Goal: Complete application form: Complete application form

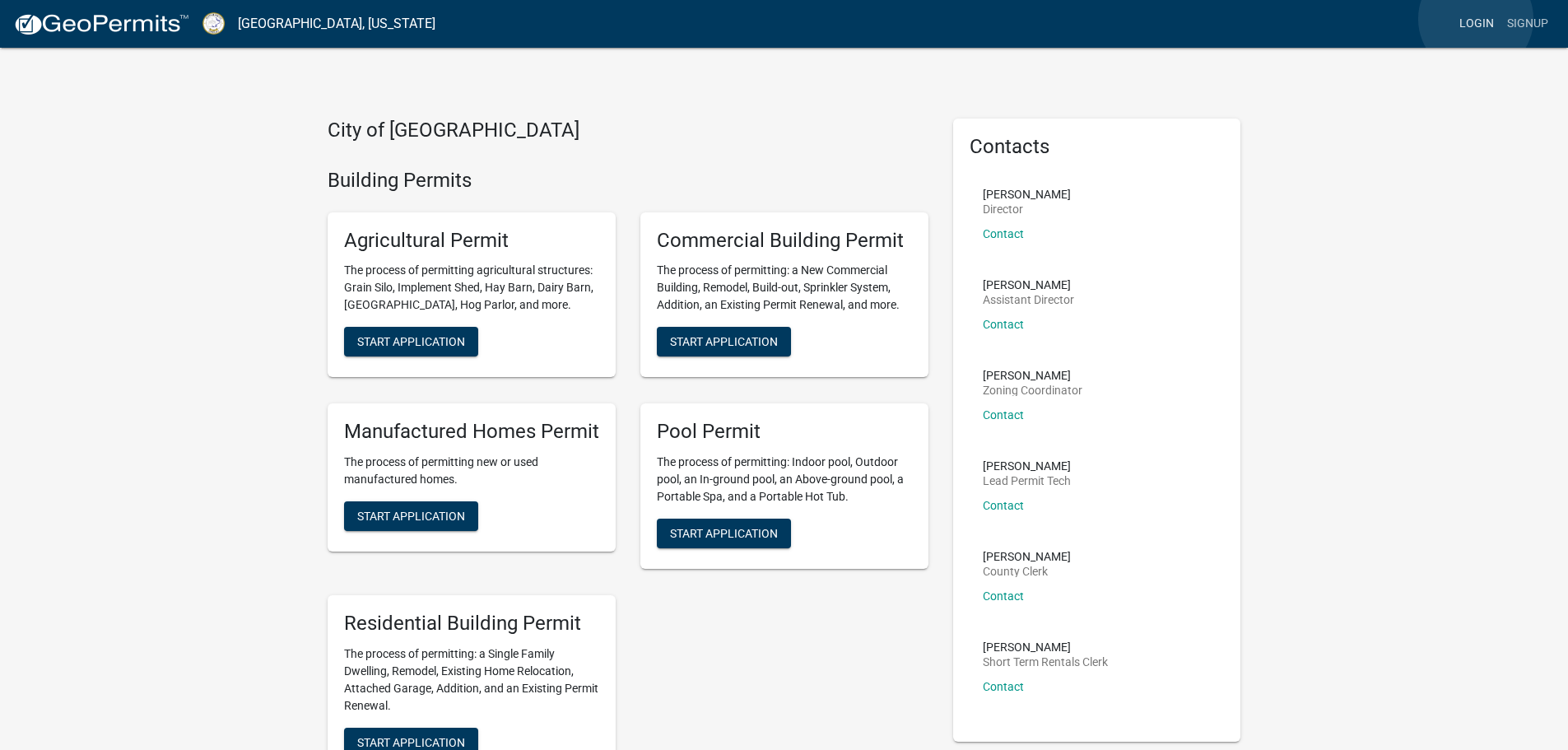
click at [1476, 19] on link "Login" at bounding box center [1477, 24] width 47 height 31
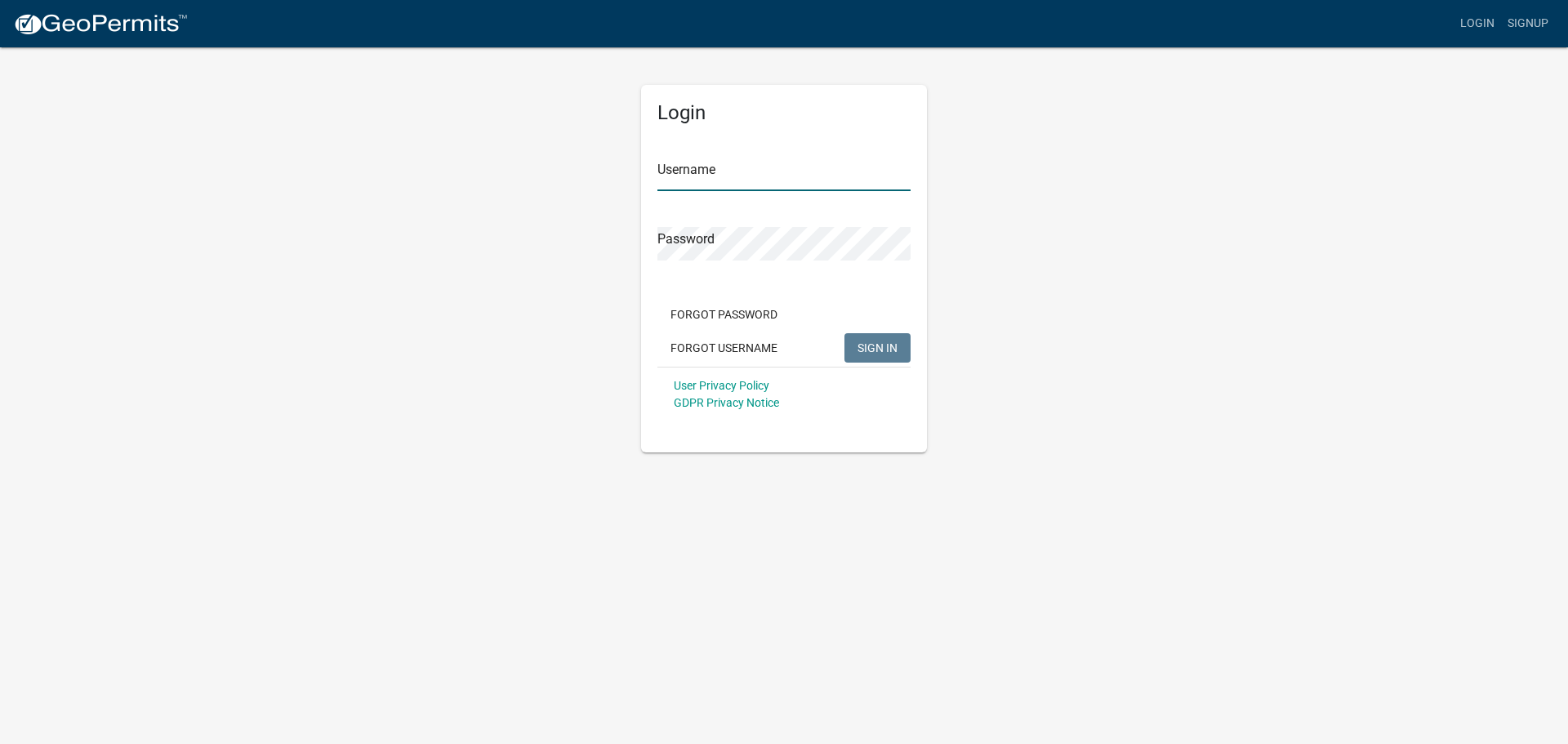
type input "[EMAIL_ADDRESS][DOMAIN_NAME]"
drag, startPoint x: 889, startPoint y: 339, endPoint x: 907, endPoint y: 343, distance: 18.4
click at [890, 338] on button "SIGN IN" at bounding box center [877, 348] width 66 height 29
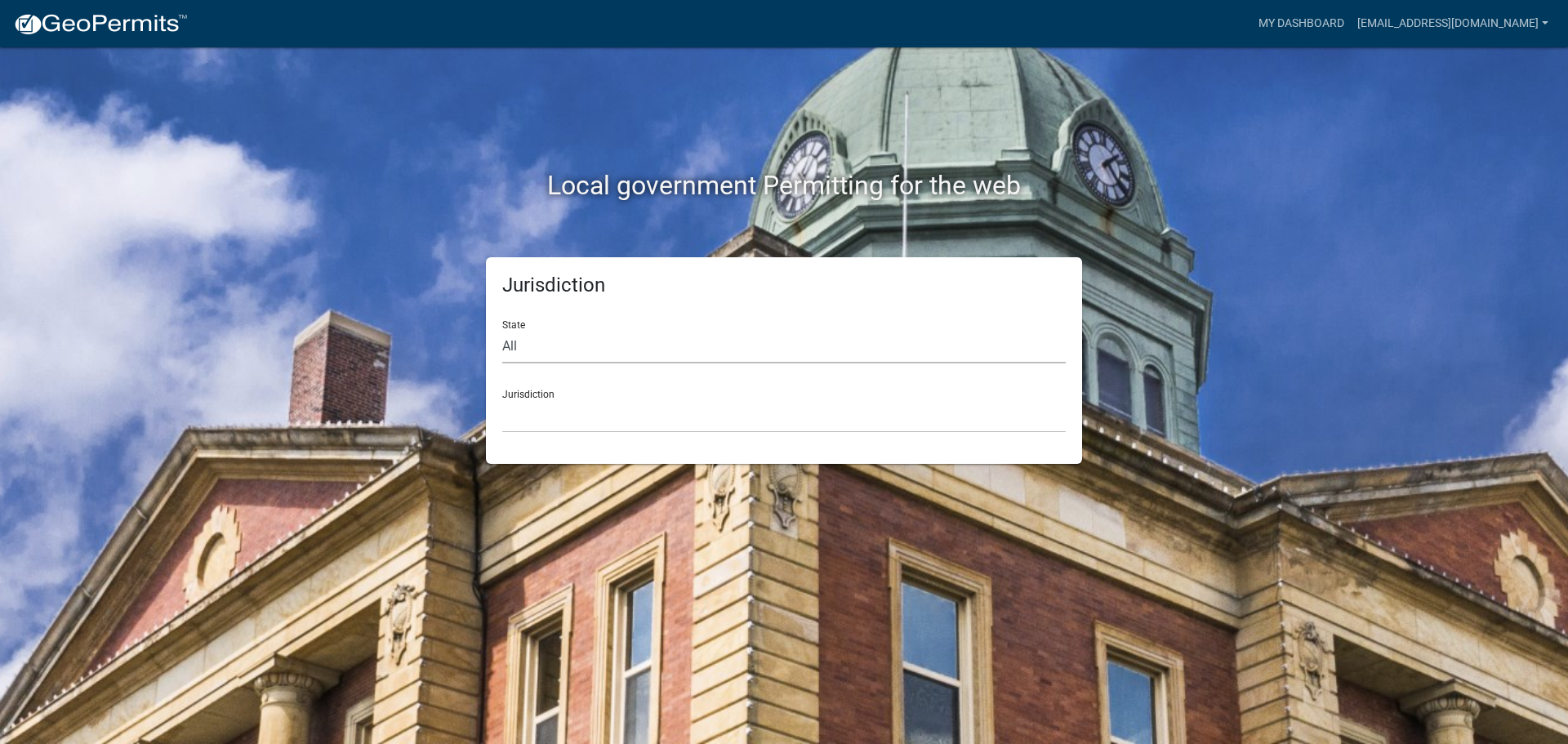
click at [526, 347] on select "All [US_STATE] [US_STATE] [US_STATE] [US_STATE] [US_STATE] [US_STATE] [US_STATE…" at bounding box center [784, 346] width 563 height 33
select select "[US_STATE]"
click at [502, 330] on select "All [US_STATE] [US_STATE] [US_STATE] [US_STATE] [US_STATE] [US_STATE] [US_STATE…" at bounding box center [784, 346] width 563 height 33
click at [550, 412] on select "[GEOGRAPHIC_DATA], [US_STATE][PERSON_NAME][GEOGRAPHIC_DATA], [US_STATE][PERSON_…" at bounding box center [784, 415] width 563 height 33
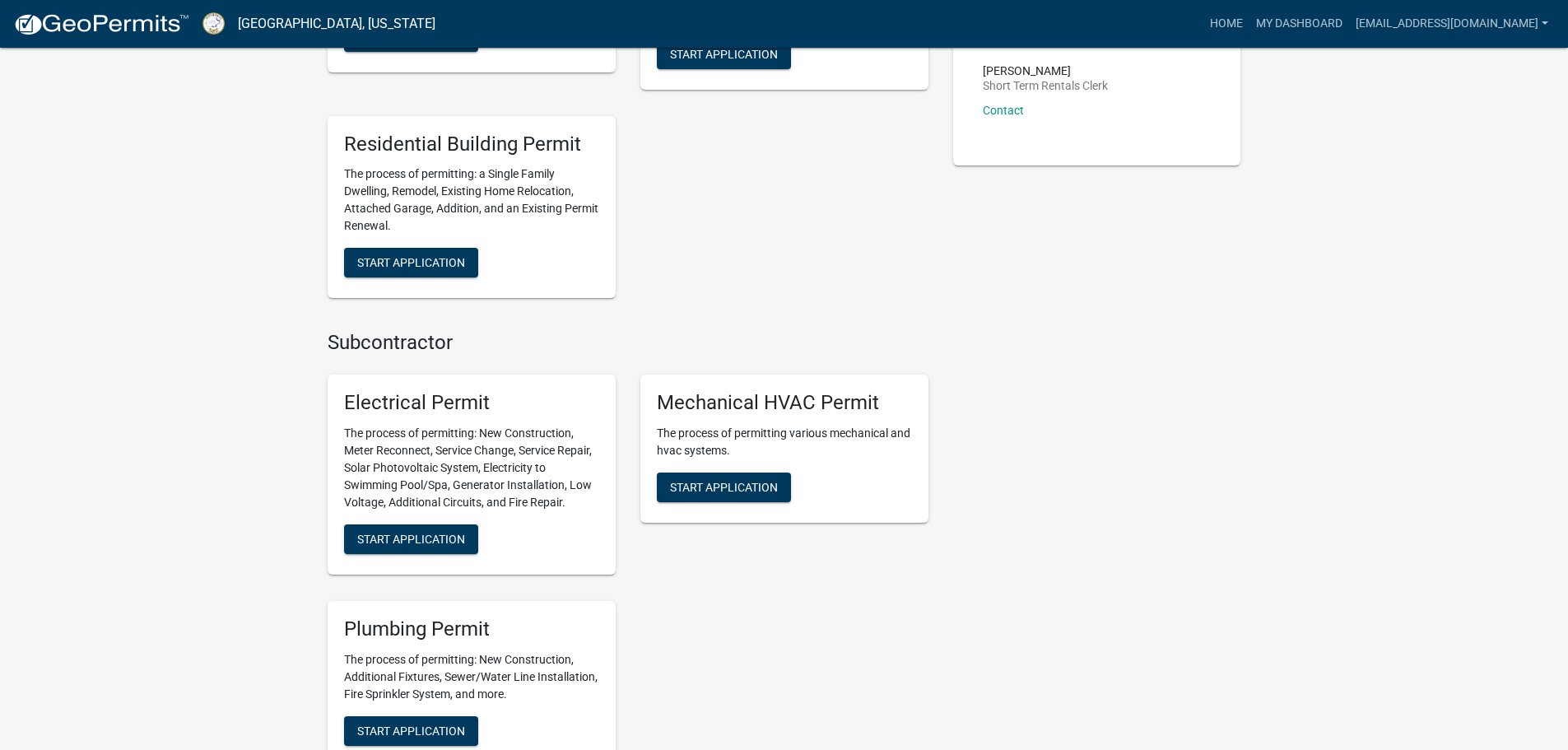
scroll to position [659, 0]
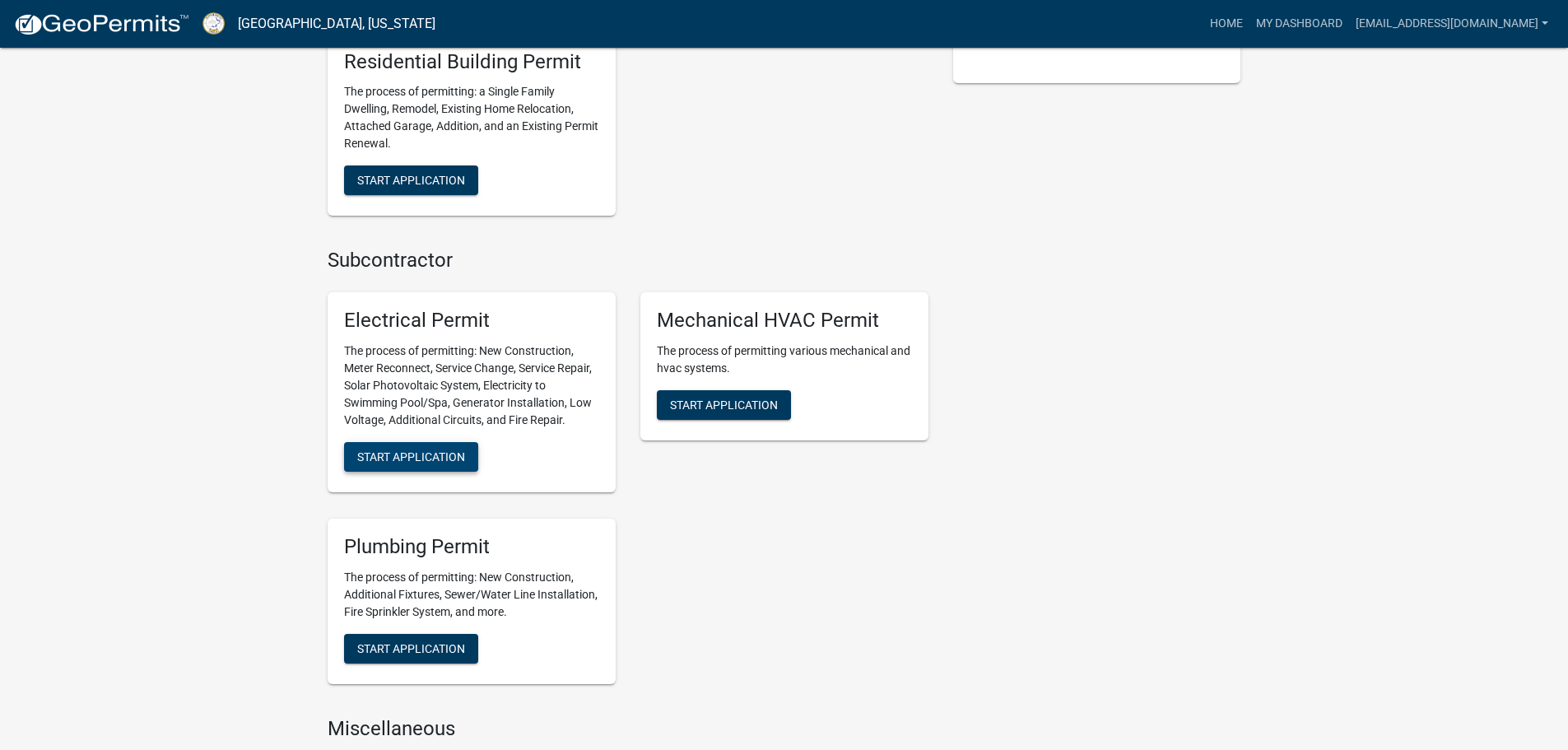
click at [422, 455] on span "Start Application" at bounding box center [411, 456] width 108 height 13
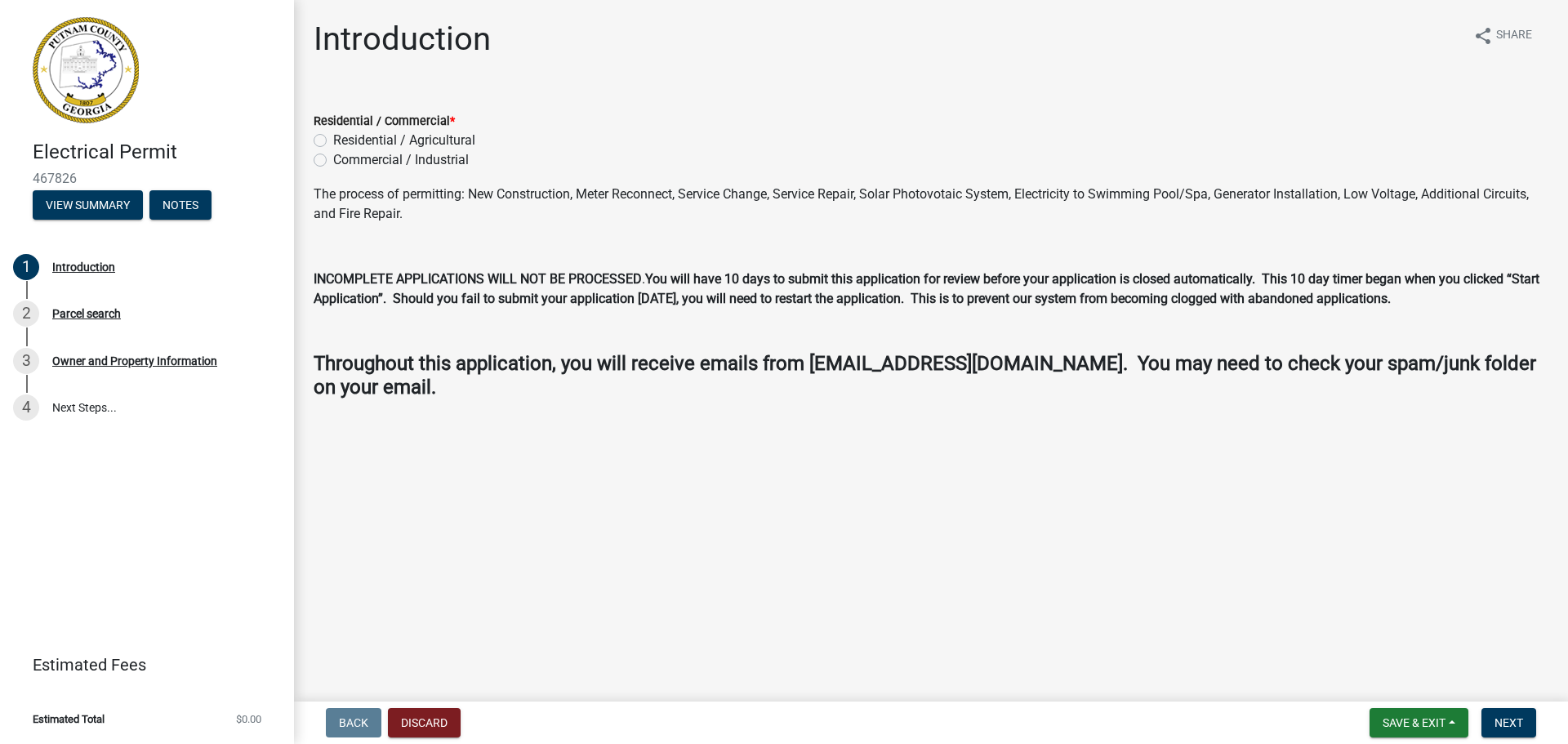
click at [333, 140] on label "Residential / Agricultural" at bounding box center [404, 140] width 142 height 20
click at [333, 140] on input "Residential / Agricultural" at bounding box center [338, 136] width 10 height 10
radio input "true"
click at [1504, 723] on span "Next" at bounding box center [1508, 722] width 28 height 13
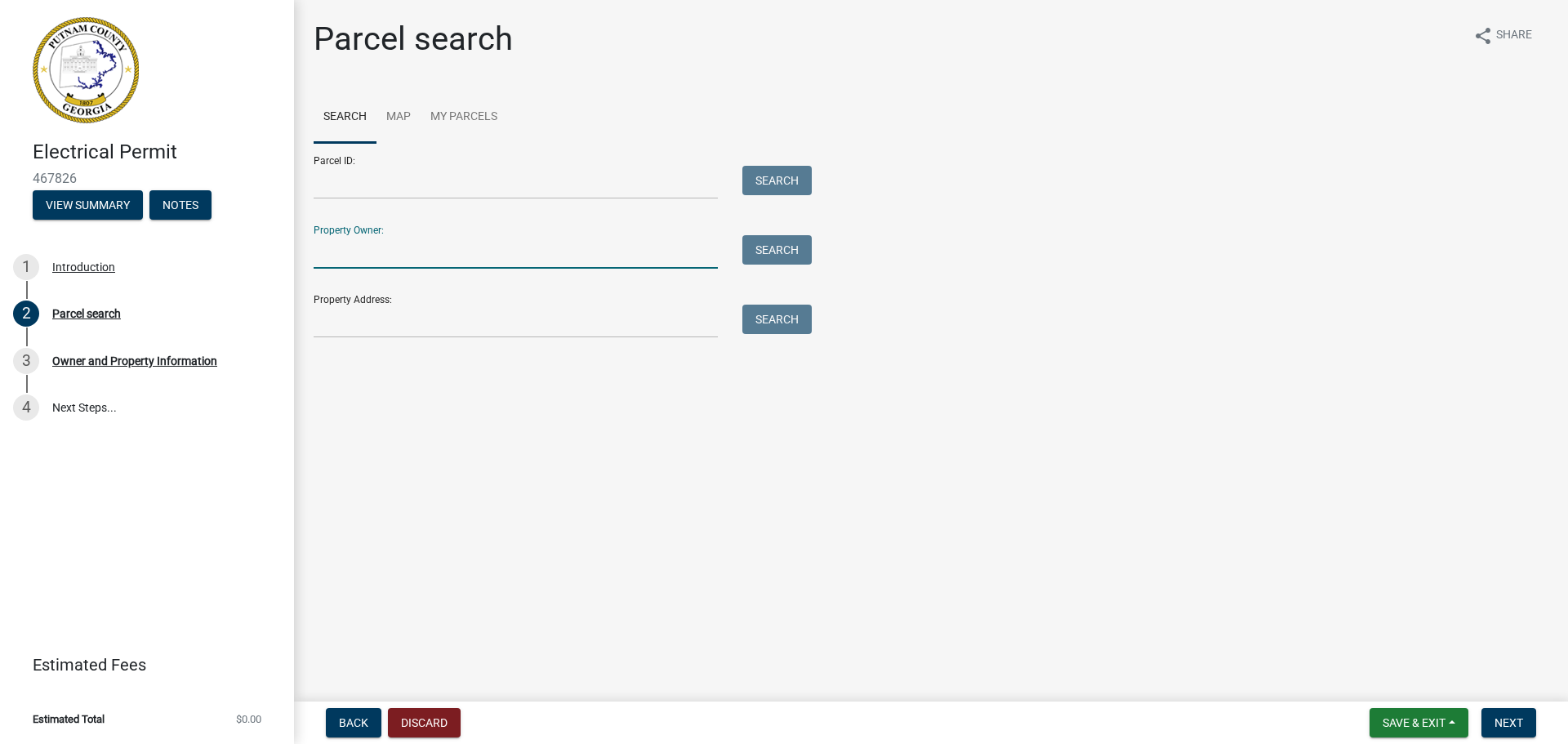
click at [556, 255] on input "Property Owner:" at bounding box center [515, 251] width 404 height 33
click at [460, 120] on link "My Parcels" at bounding box center [463, 117] width 86 height 52
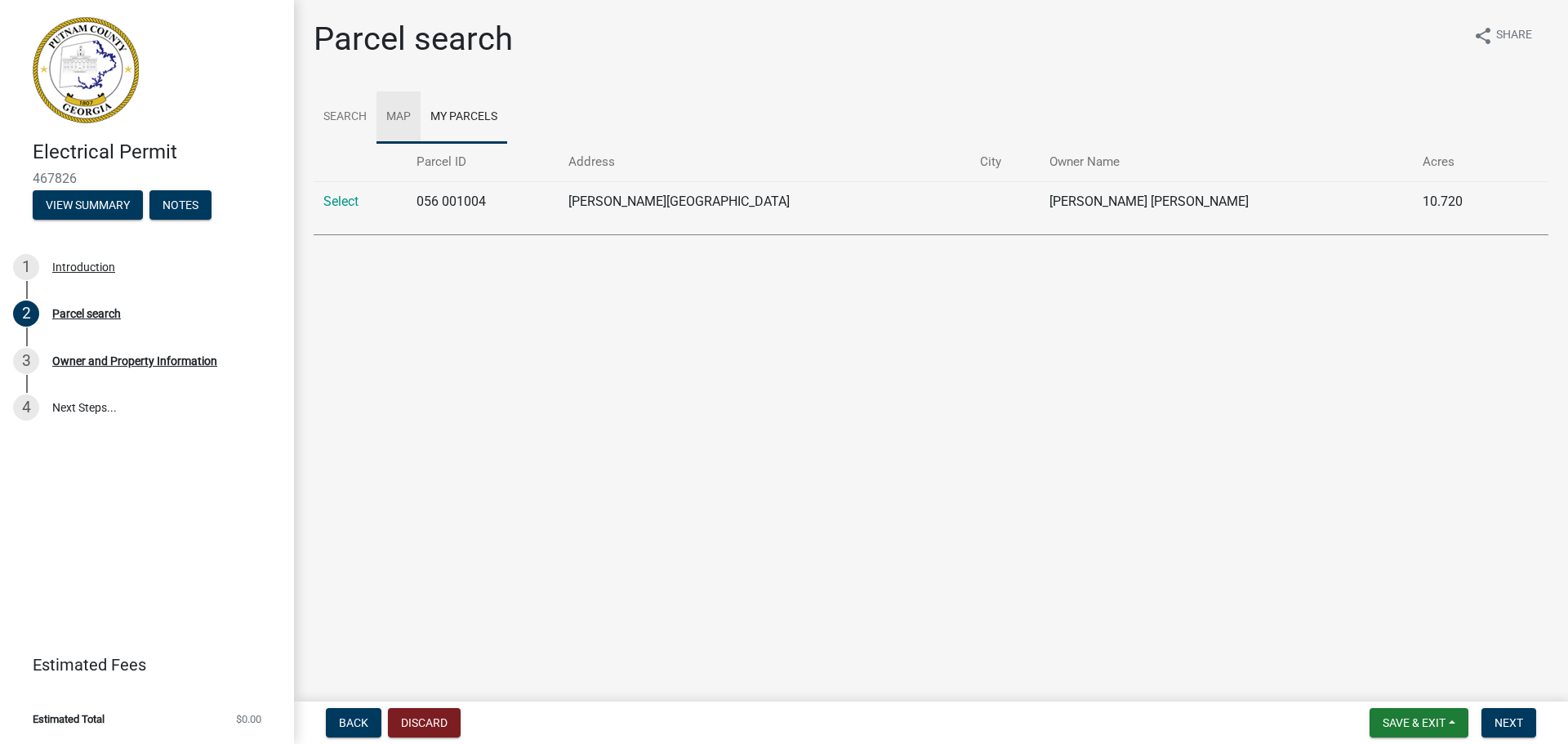
click at [402, 117] on link "Map" at bounding box center [399, 117] width 44 height 52
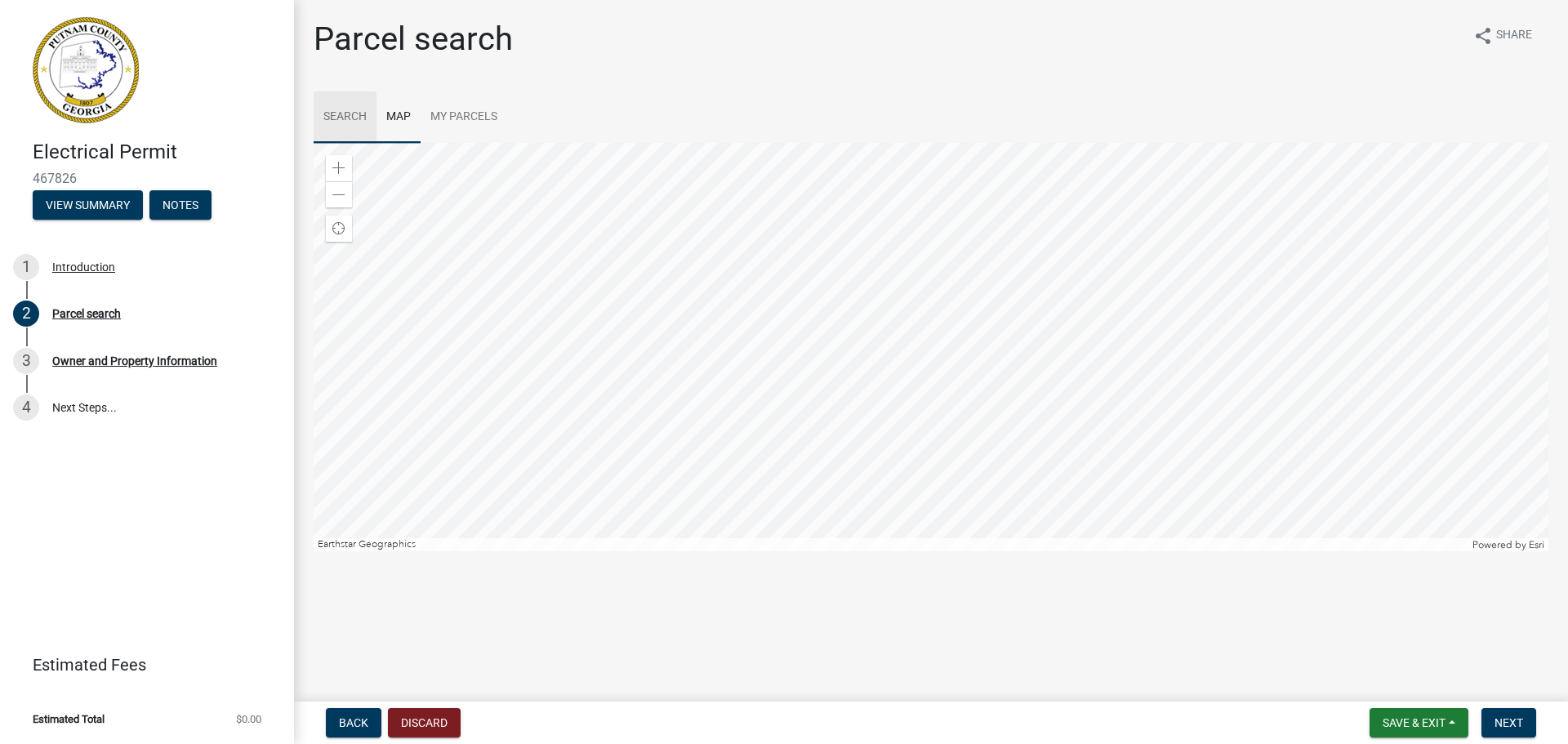
click at [341, 113] on link "Search" at bounding box center [345, 117] width 63 height 52
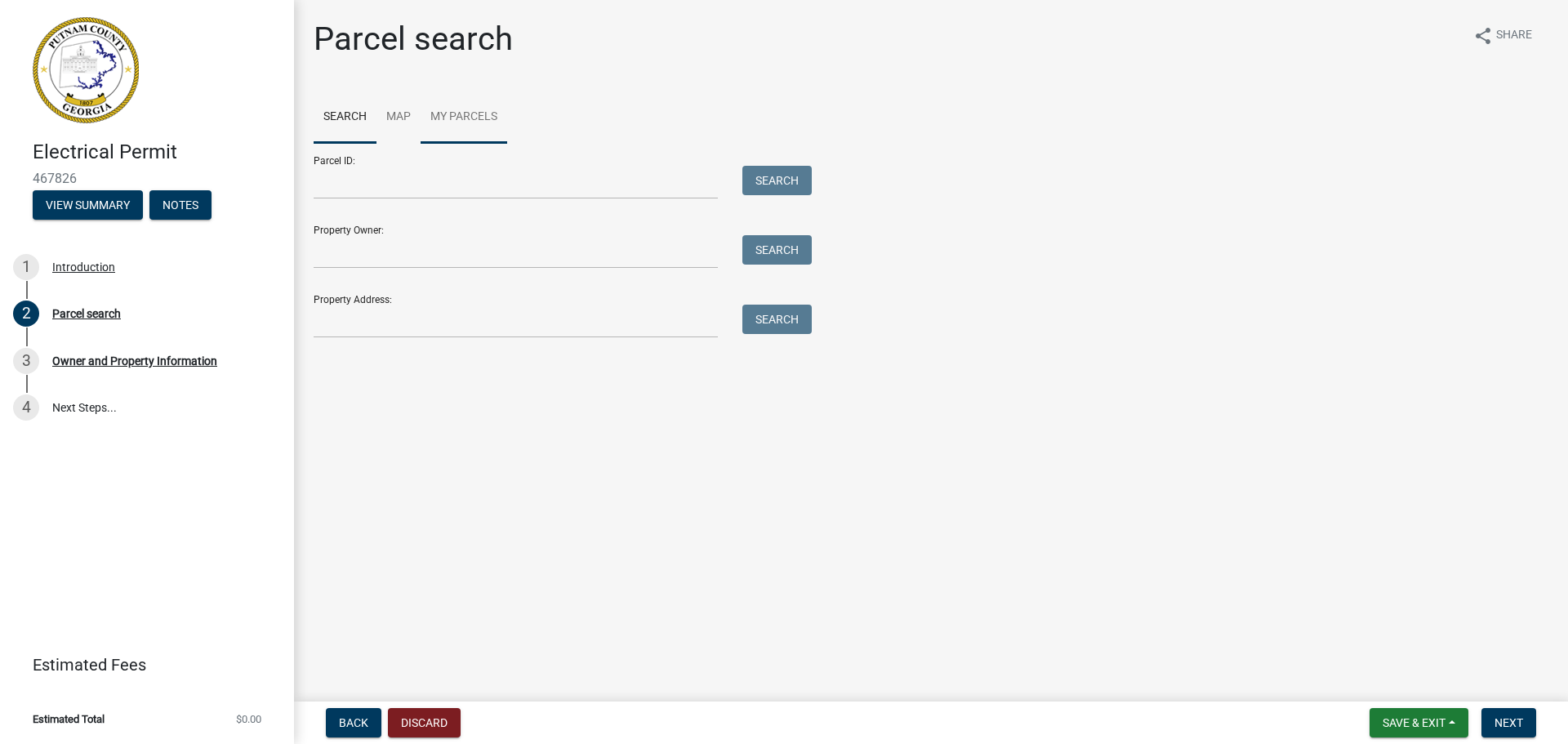
click at [457, 120] on link "My Parcels" at bounding box center [463, 117] width 86 height 52
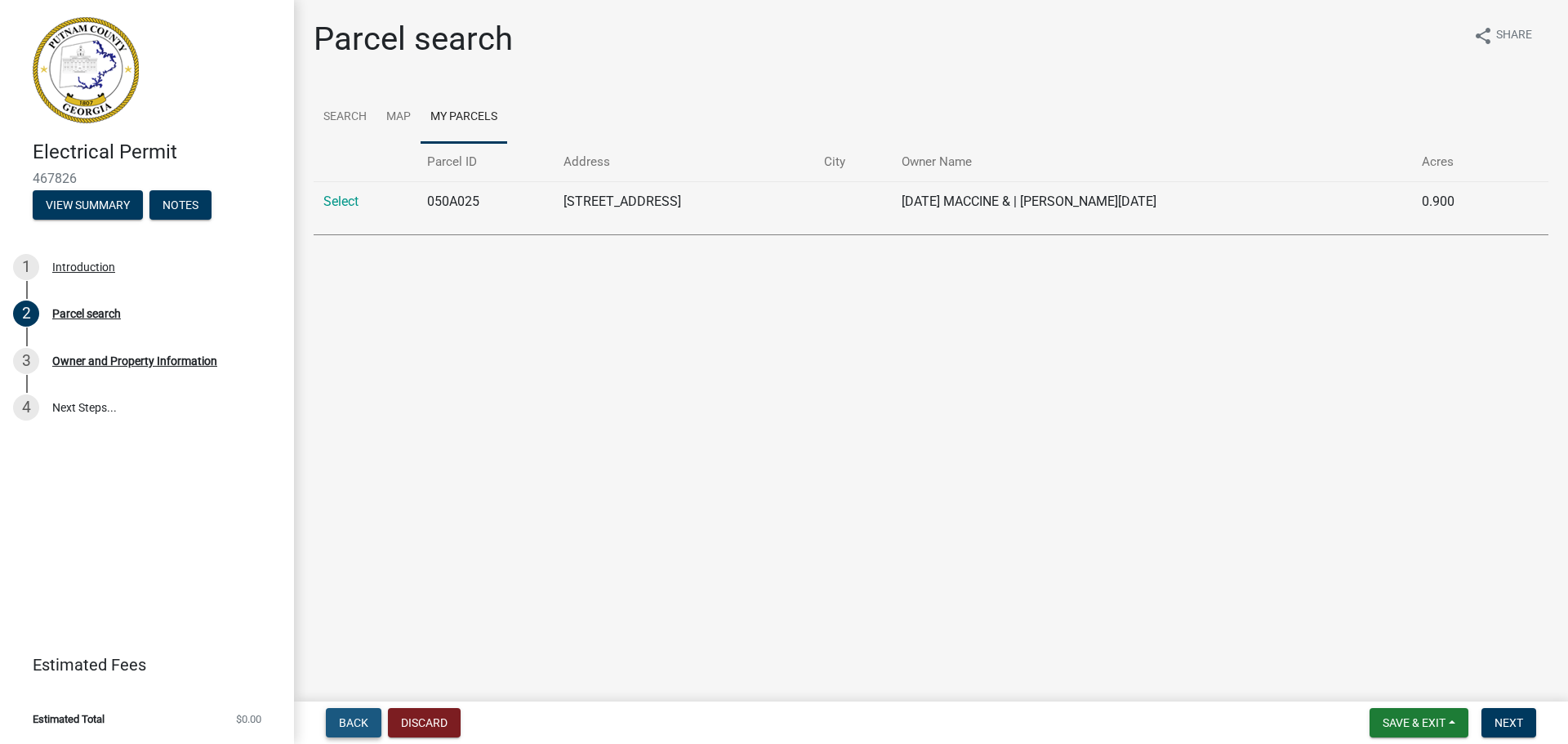
click at [359, 717] on span "Back" at bounding box center [354, 722] width 29 height 13
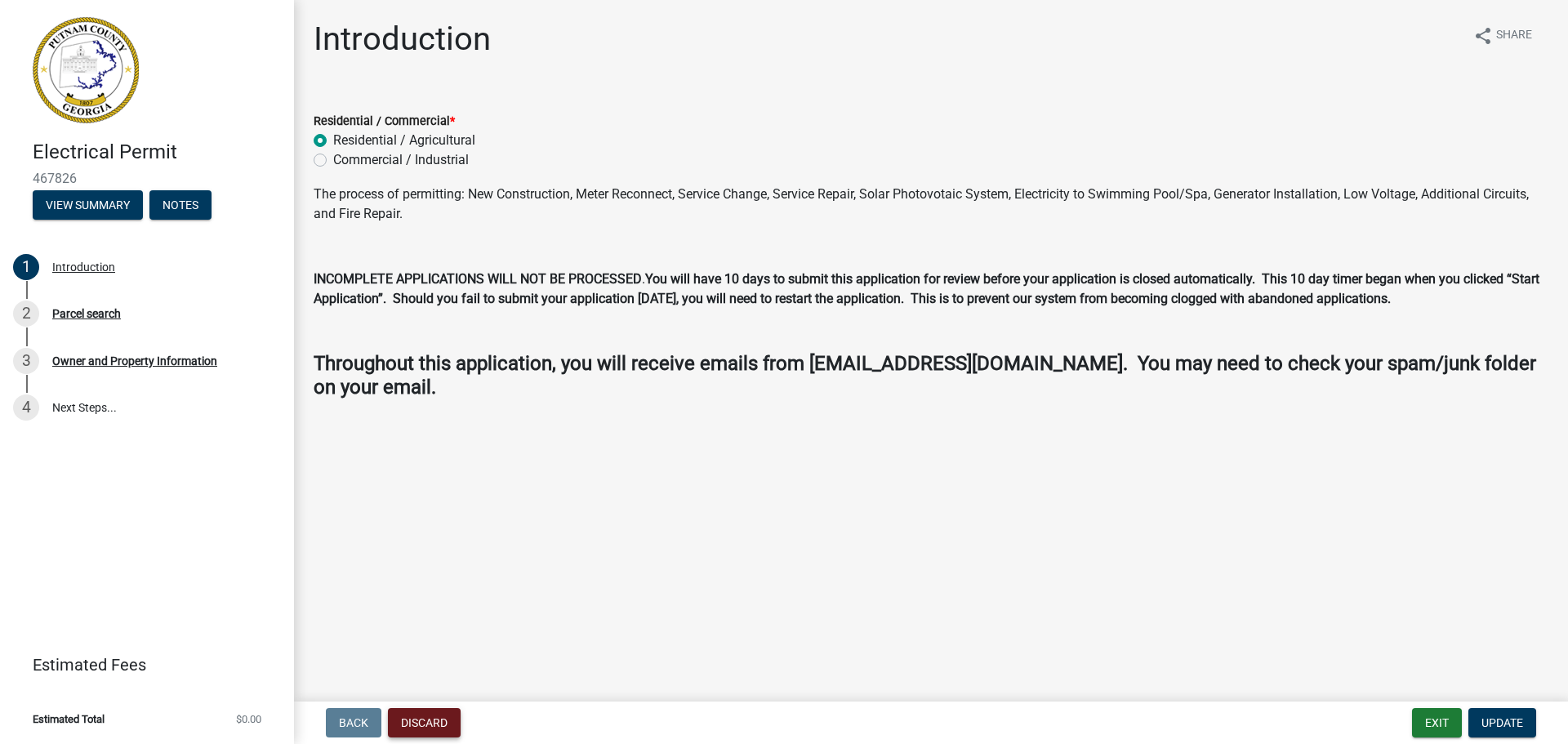
click at [427, 716] on button "Discard" at bounding box center [424, 723] width 73 height 29
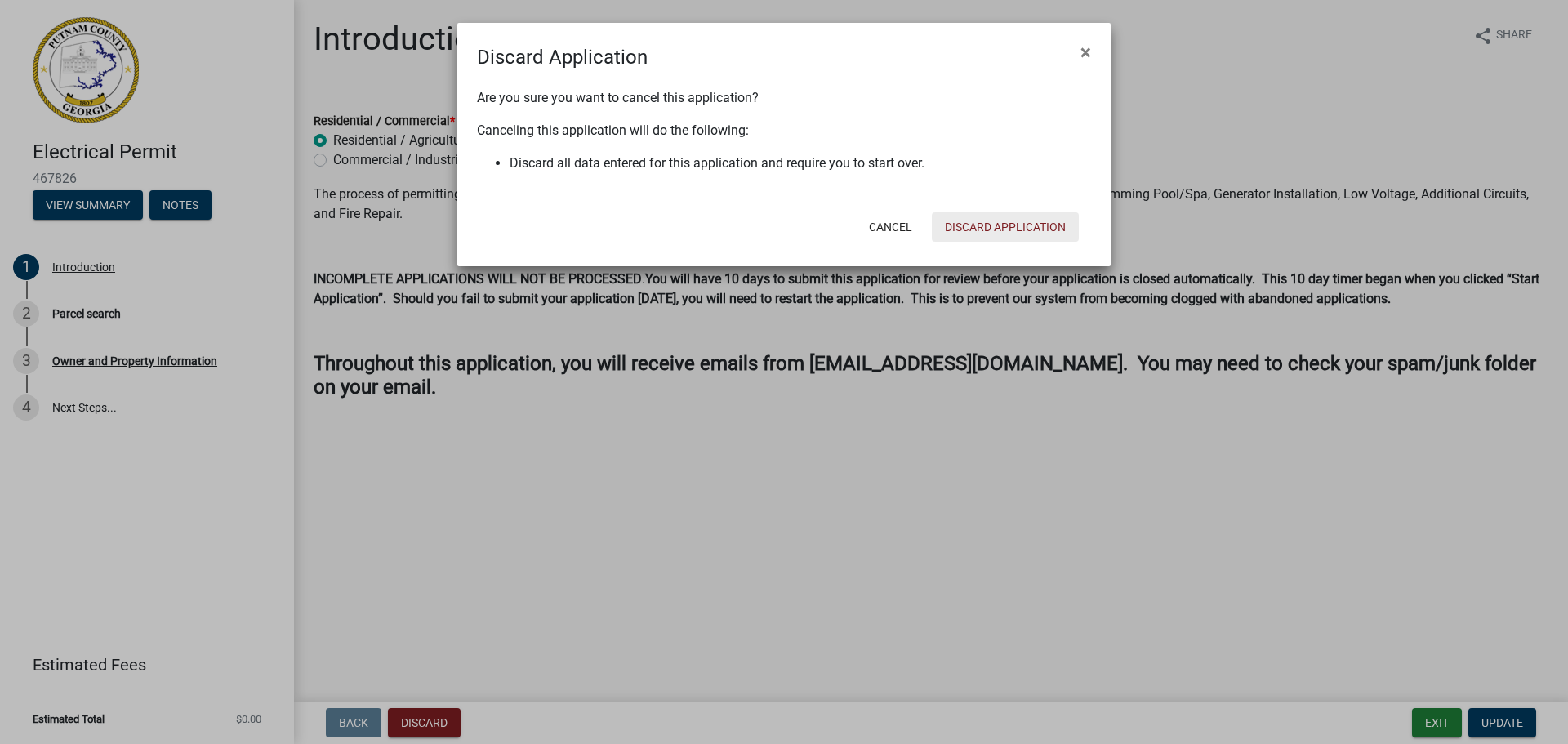
click at [1025, 234] on button "Discard Application" at bounding box center [1005, 226] width 147 height 29
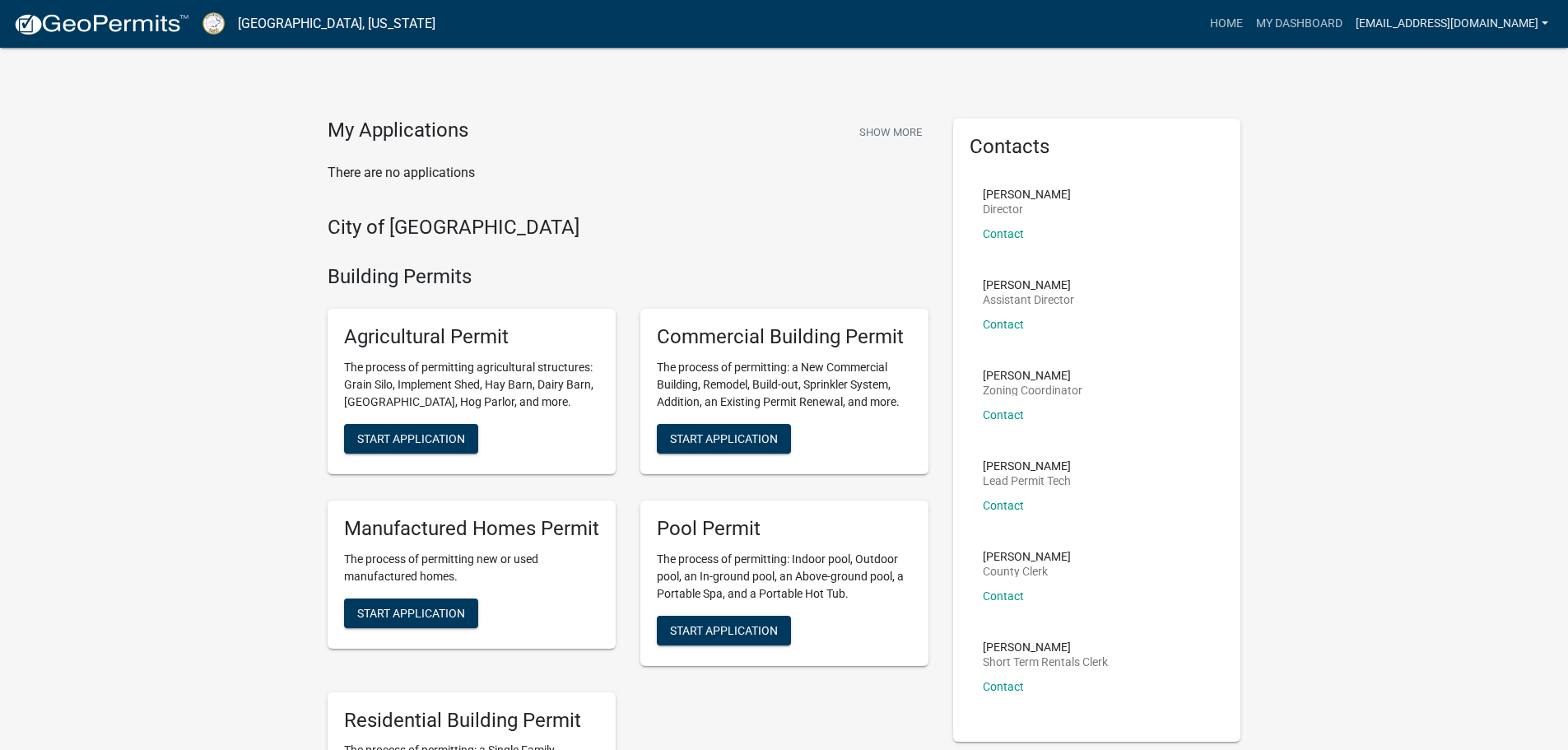
click at [1441, 21] on link "[EMAIL_ADDRESS][DOMAIN_NAME]" at bounding box center [1452, 24] width 206 height 31
click at [1457, 63] on link "Account" at bounding box center [1489, 67] width 132 height 40
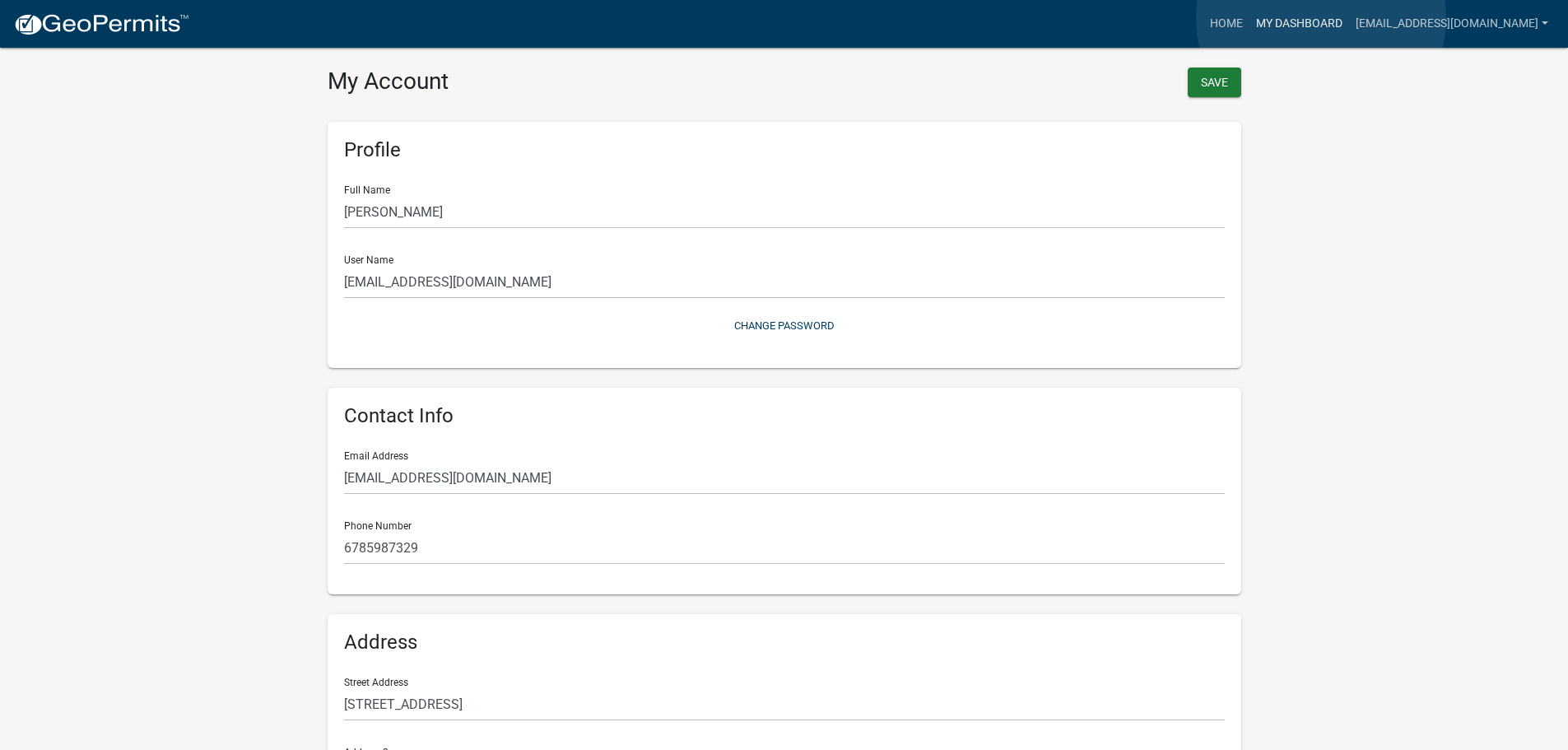
click at [1322, 18] on link "My Dashboard" at bounding box center [1300, 24] width 100 height 31
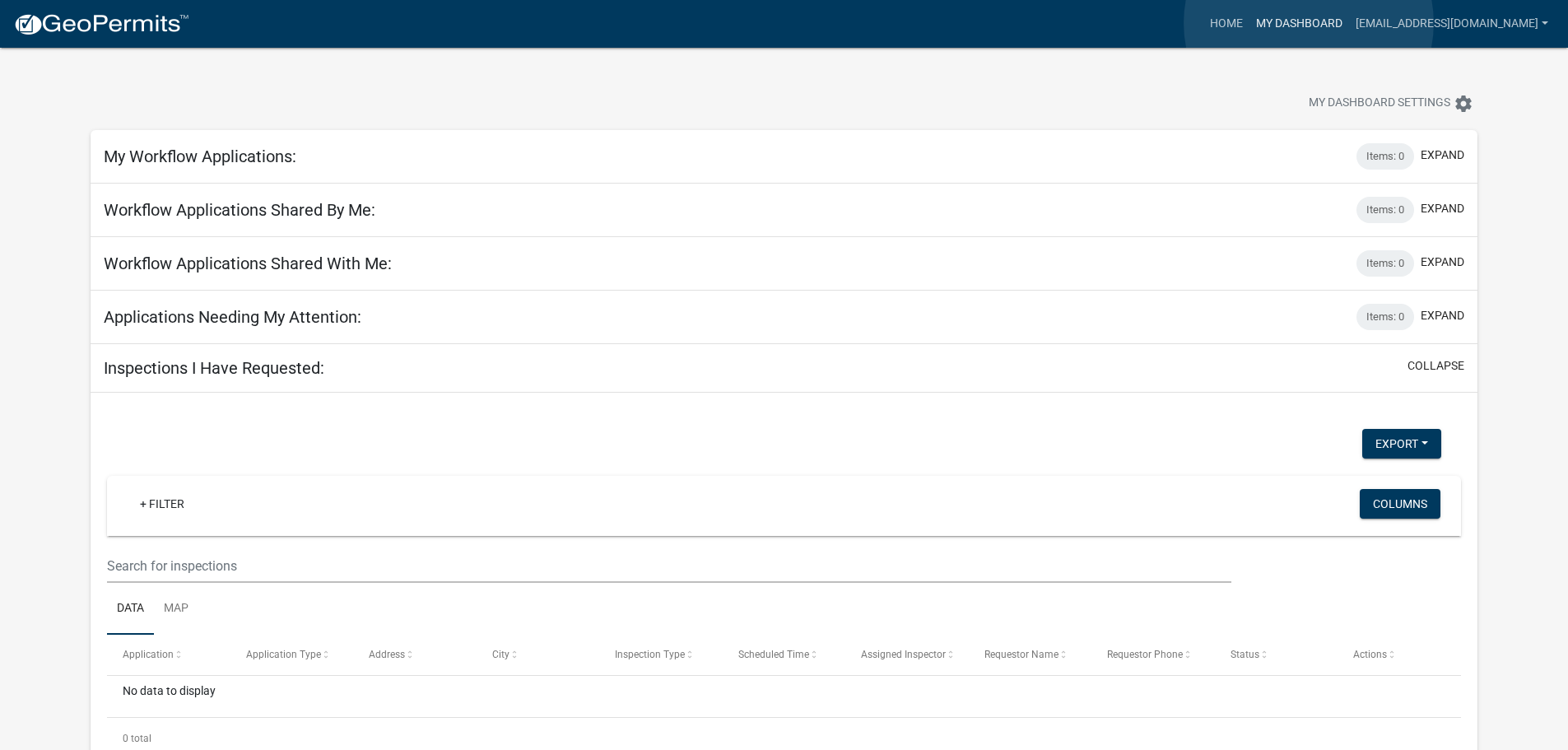
click at [1309, 23] on link "My Dashboard" at bounding box center [1300, 24] width 100 height 31
click at [1223, 20] on link "Home" at bounding box center [1227, 24] width 47 height 31
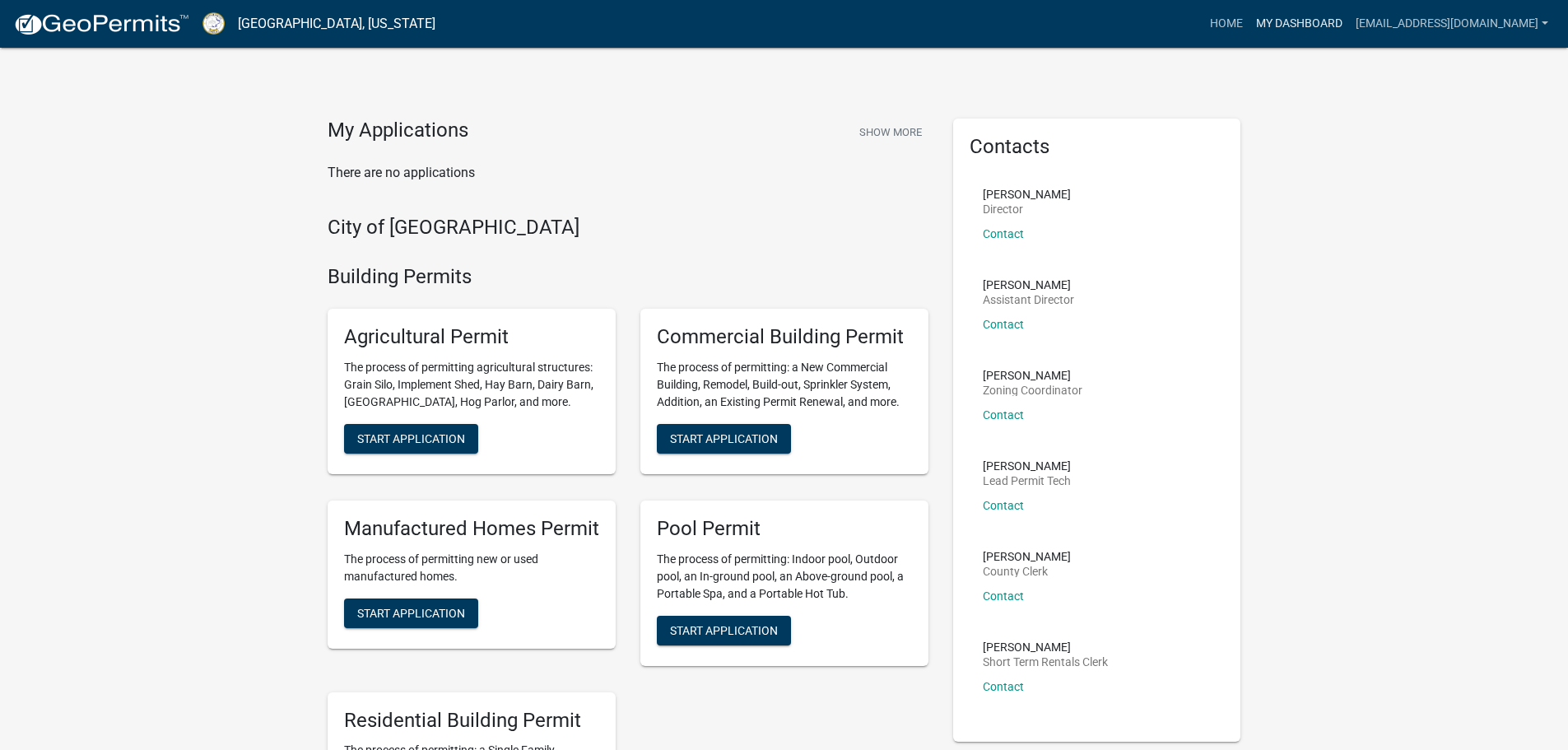
click at [1321, 28] on link "My Dashboard" at bounding box center [1300, 24] width 100 height 31
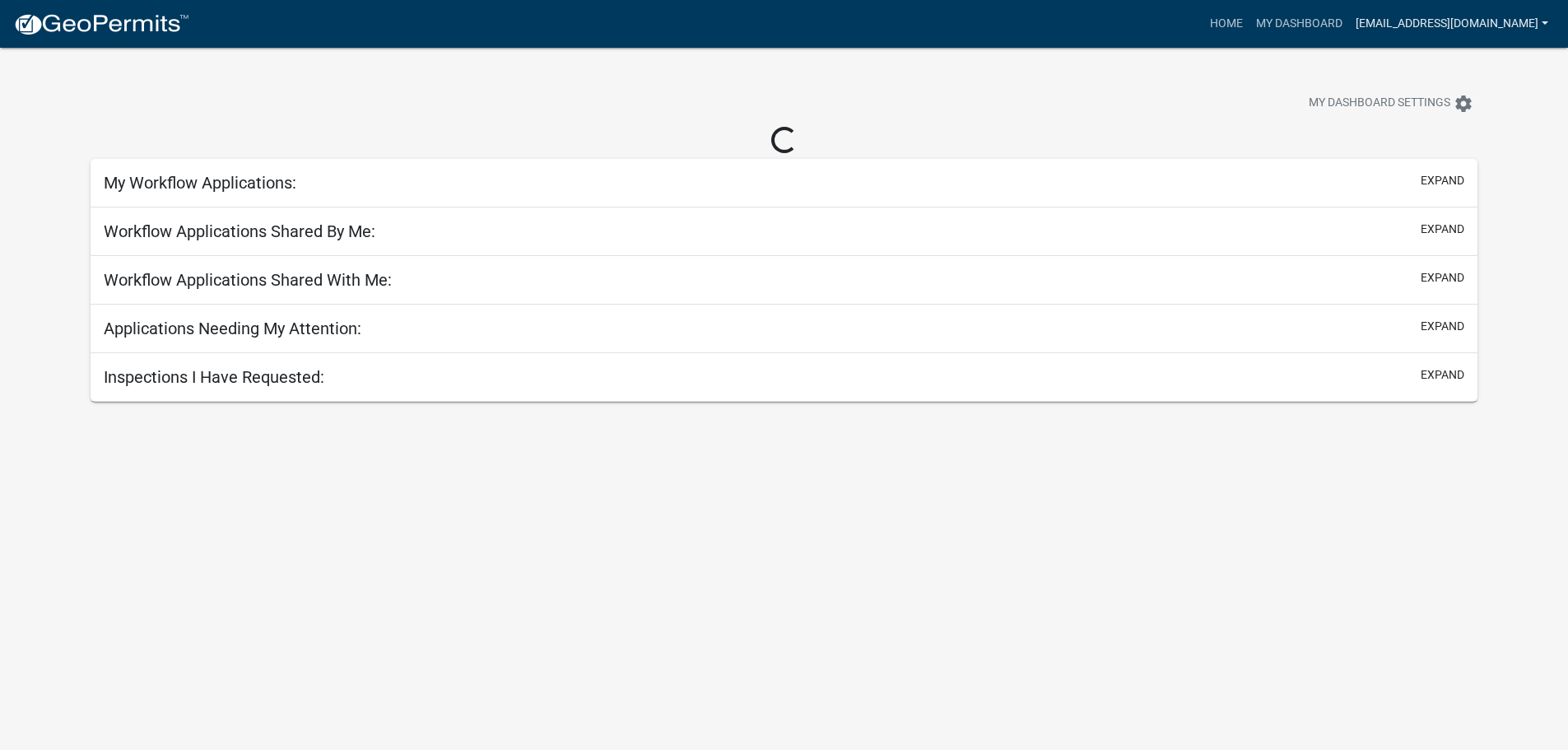
click at [1397, 26] on link "[EMAIL_ADDRESS][DOMAIN_NAME]" at bounding box center [1452, 24] width 206 height 31
click at [1466, 65] on link "Account" at bounding box center [1489, 67] width 132 height 40
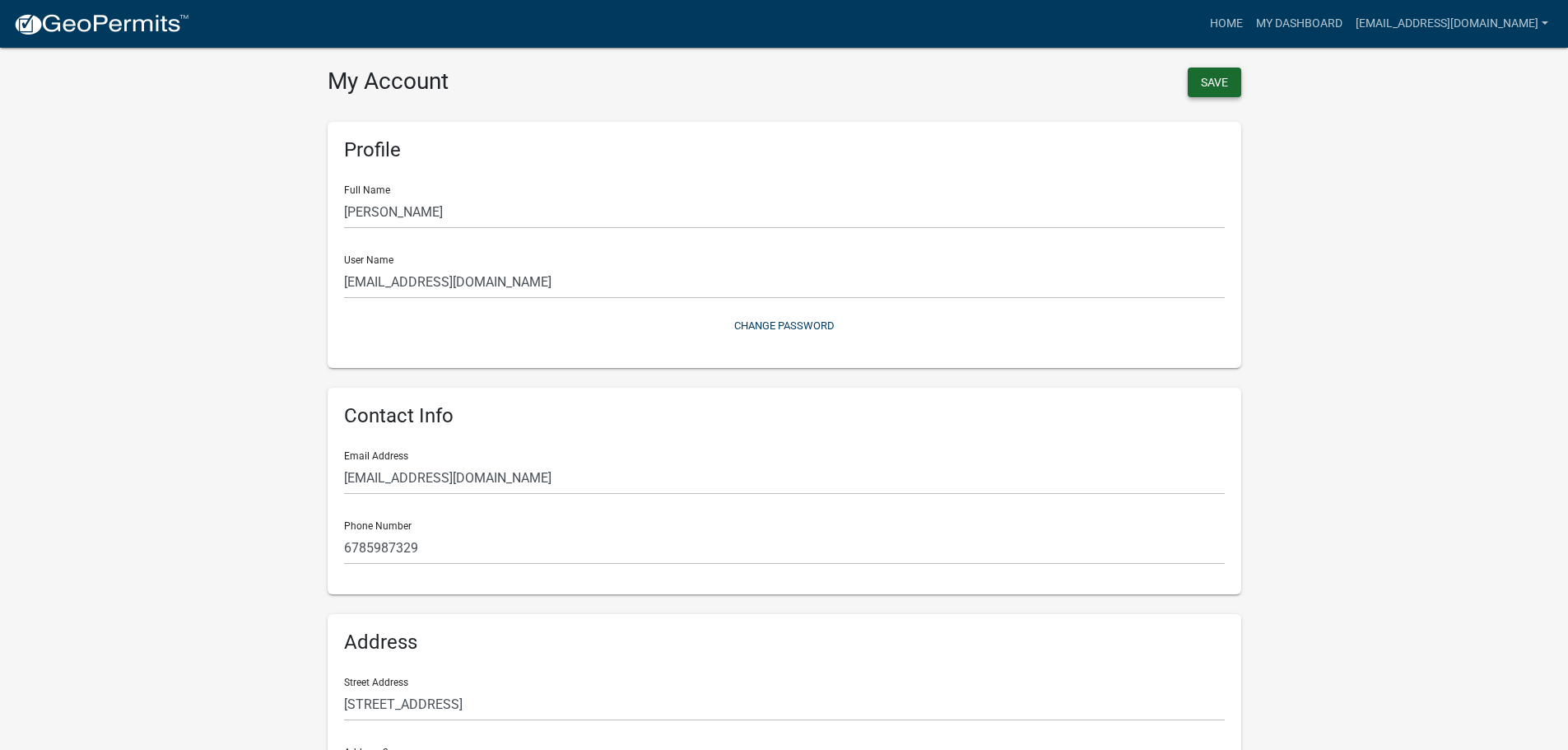
click at [1213, 77] on button "Save" at bounding box center [1215, 82] width 53 height 29
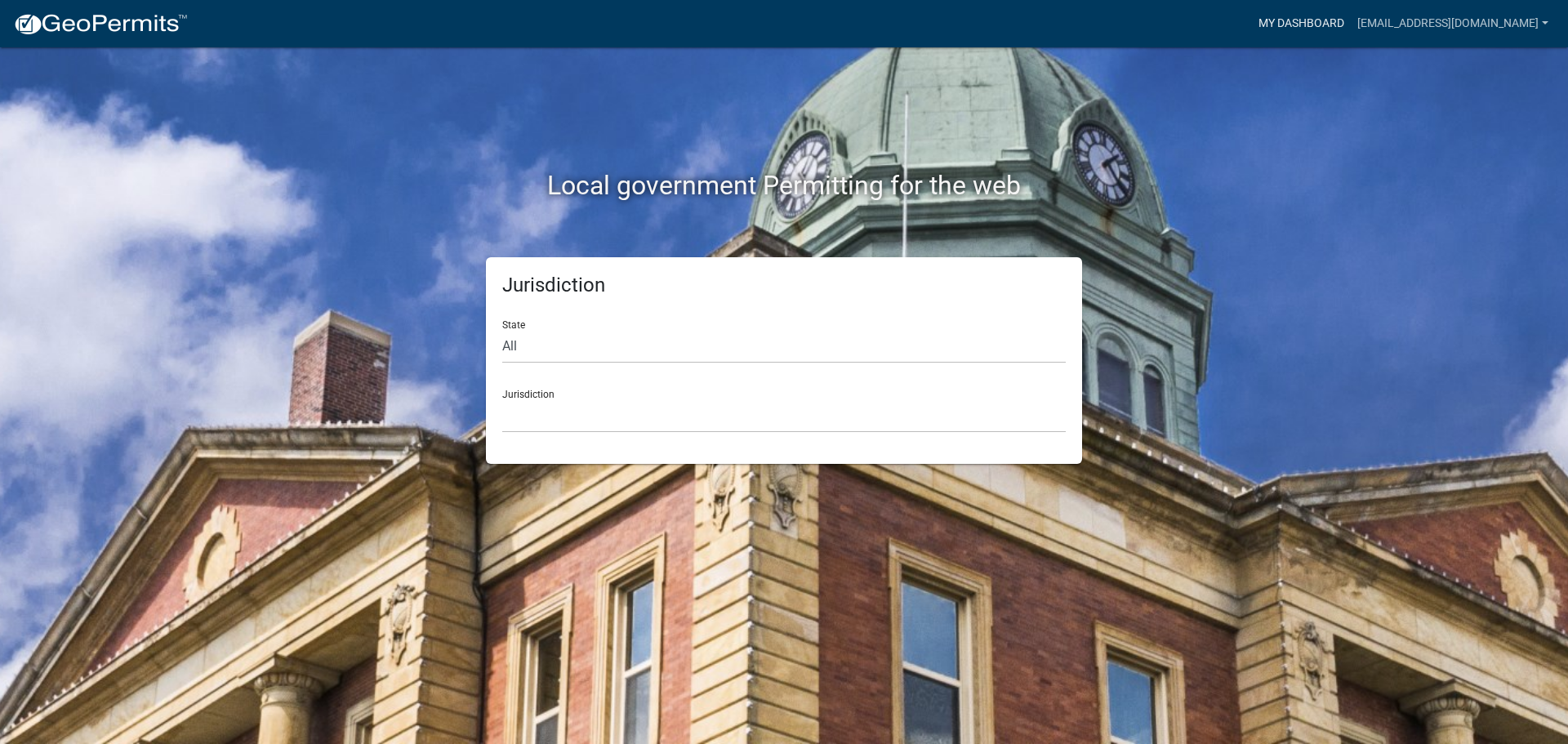
click at [1316, 17] on link "My Dashboard" at bounding box center [1301, 24] width 99 height 31
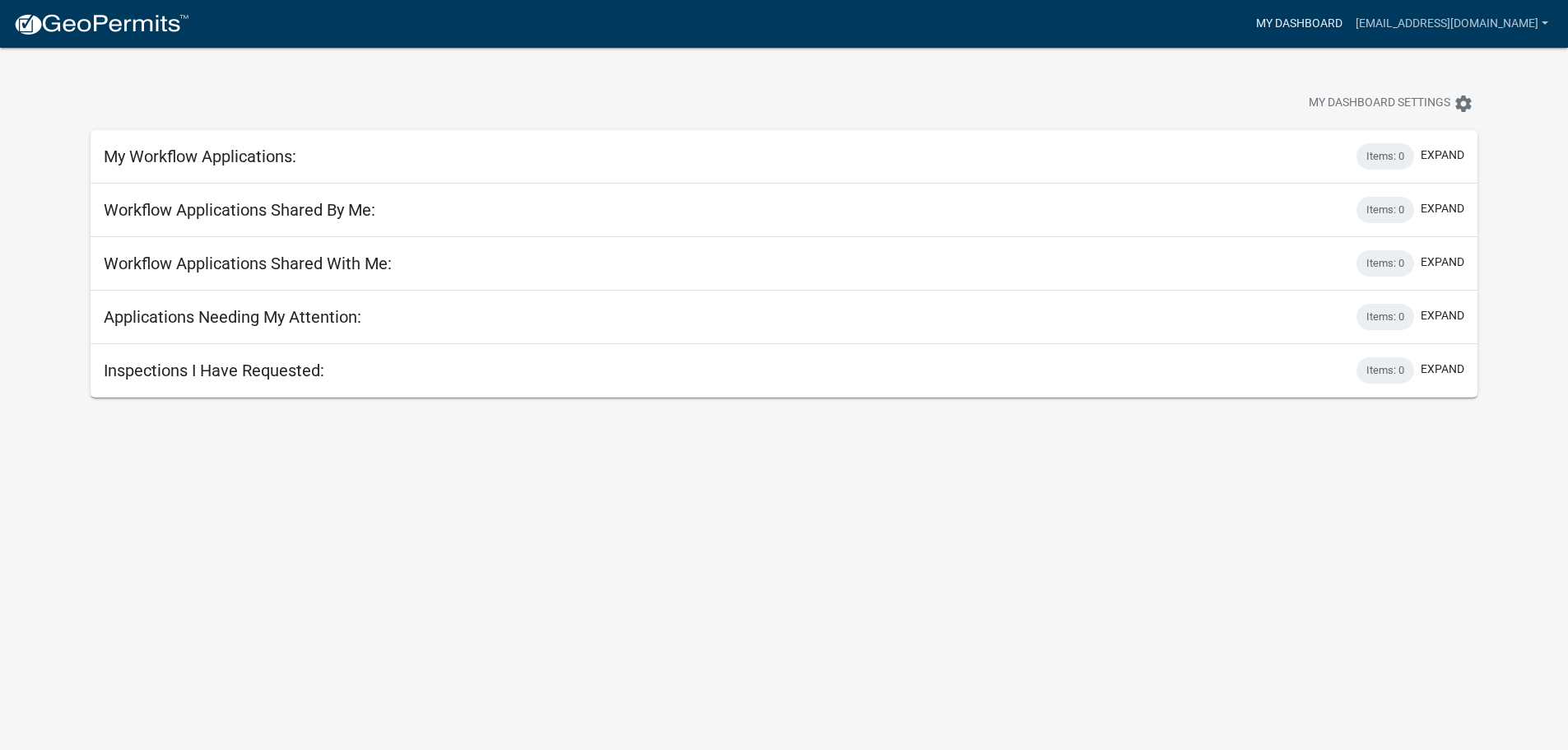
click at [1282, 28] on link "My Dashboard" at bounding box center [1300, 24] width 100 height 31
click at [1400, 16] on link "[EMAIL_ADDRESS][DOMAIN_NAME]" at bounding box center [1452, 24] width 206 height 31
click at [1465, 60] on link "Account" at bounding box center [1489, 67] width 132 height 40
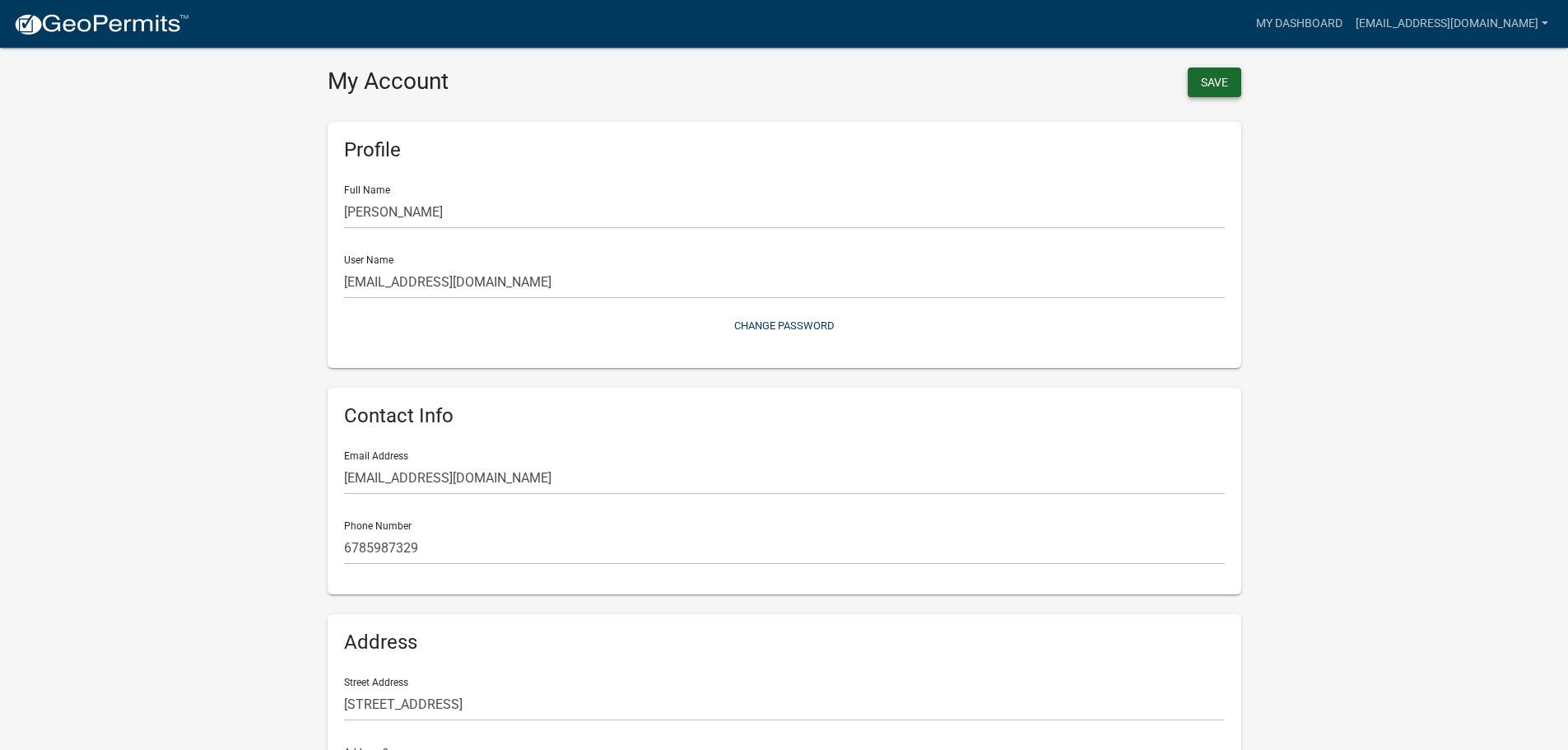
click at [1236, 81] on button "Save" at bounding box center [1215, 82] width 53 height 29
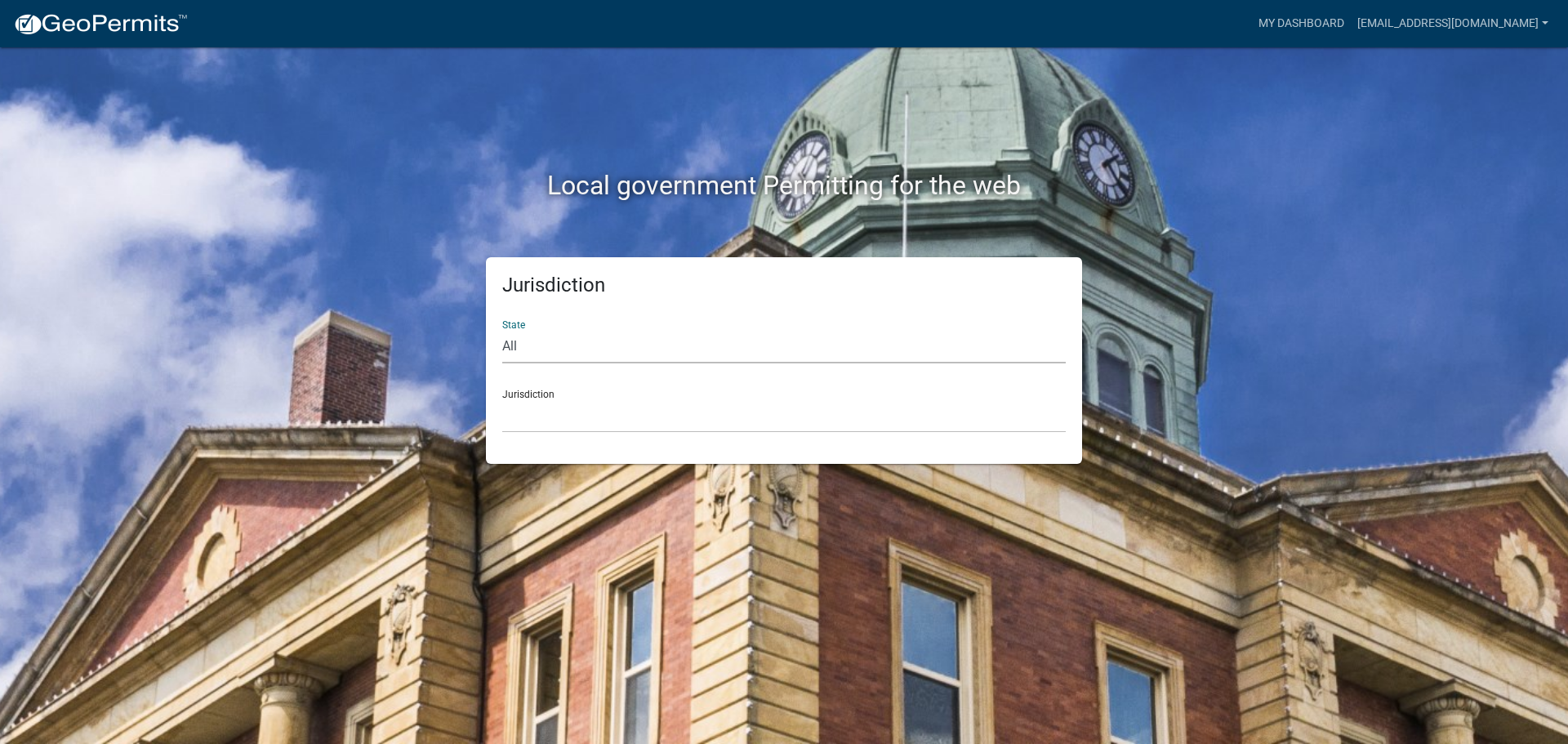
click at [664, 350] on select "All [US_STATE] [US_STATE] [US_STATE] [US_STATE] [US_STATE] [US_STATE] [US_STATE…" at bounding box center [784, 346] width 563 height 33
select select "[US_STATE]"
click at [502, 330] on select "All [US_STATE] [US_STATE] [US_STATE] [US_STATE] [US_STATE] [US_STATE] [US_STATE…" at bounding box center [784, 346] width 563 height 33
click at [526, 419] on select "[GEOGRAPHIC_DATA], [US_STATE][PERSON_NAME][GEOGRAPHIC_DATA], [US_STATE][PERSON_…" at bounding box center [784, 415] width 563 height 33
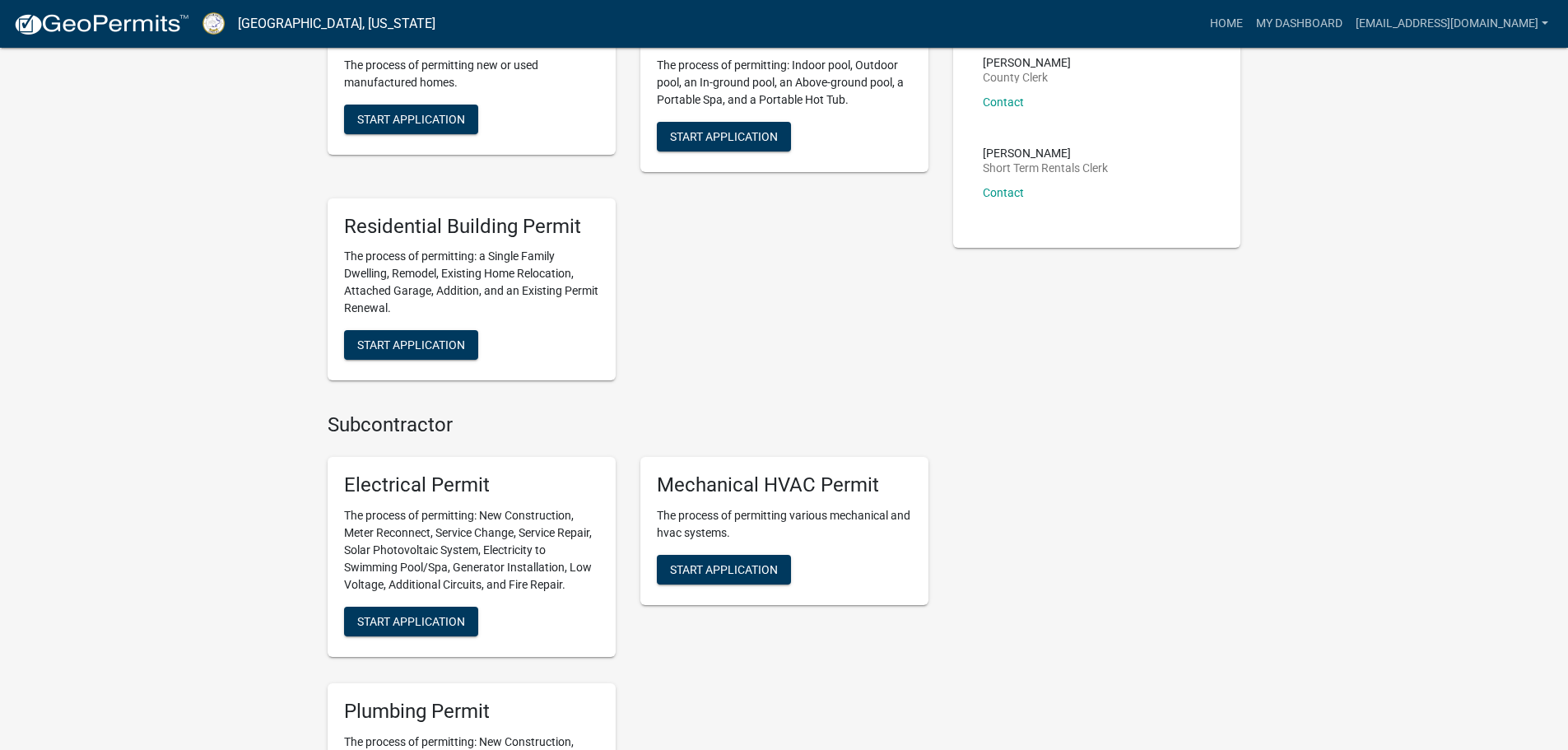
scroll to position [576, 0]
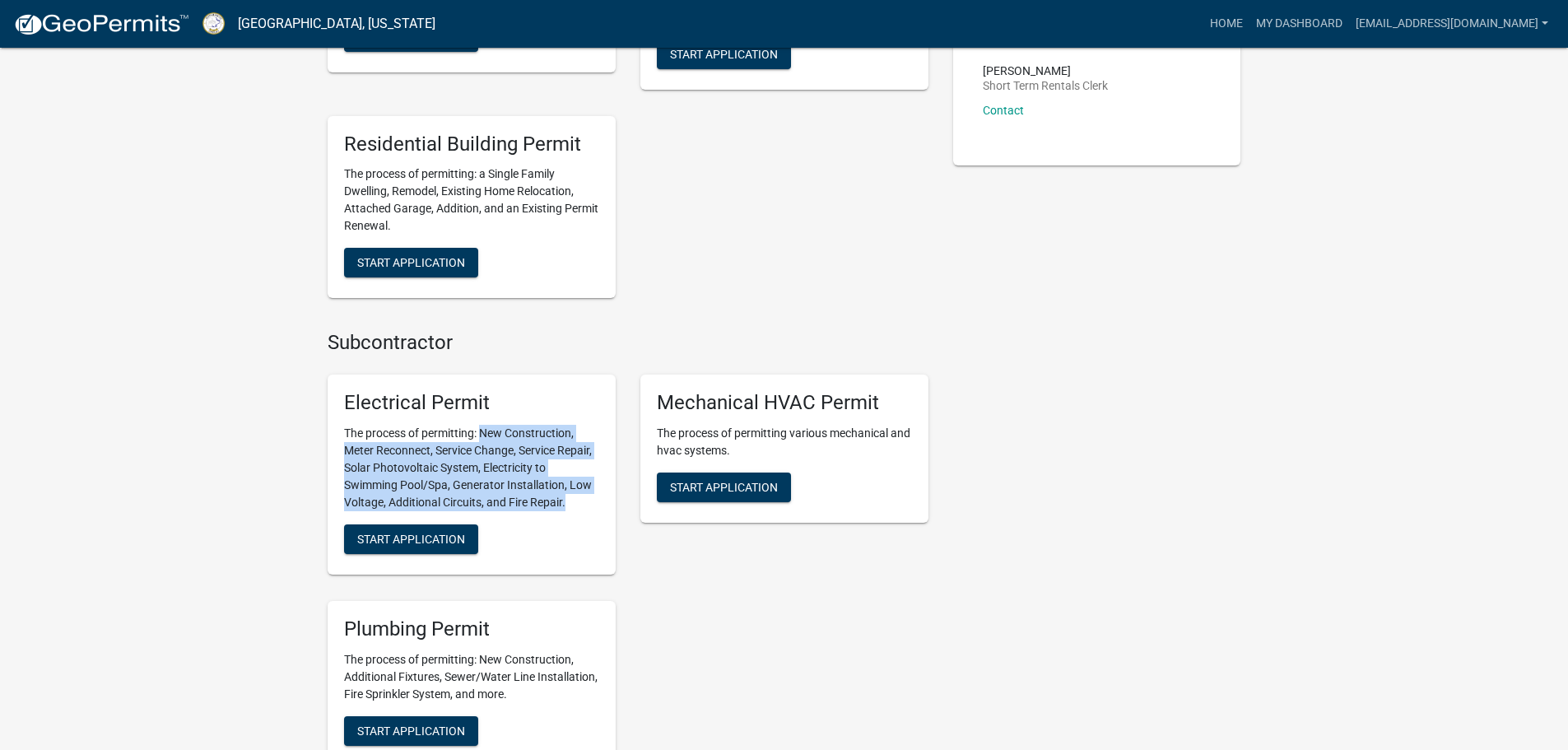
drag, startPoint x: 485, startPoint y: 431, endPoint x: 574, endPoint y: 500, distance: 112.6
click at [574, 500] on p "The process of permitting: New Construction, Meter Reconnect, Service Change, S…" at bounding box center [471, 468] width 255 height 86
click at [554, 475] on p "The process of permitting: New Construction, Meter Reconnect, Service Change, S…" at bounding box center [471, 468] width 255 height 86
drag, startPoint x: 485, startPoint y: 430, endPoint x: 578, endPoint y: 473, distance: 102.5
click at [578, 473] on p "The process of permitting: New Construction, Meter Reconnect, Service Change, S…" at bounding box center [471, 468] width 255 height 86
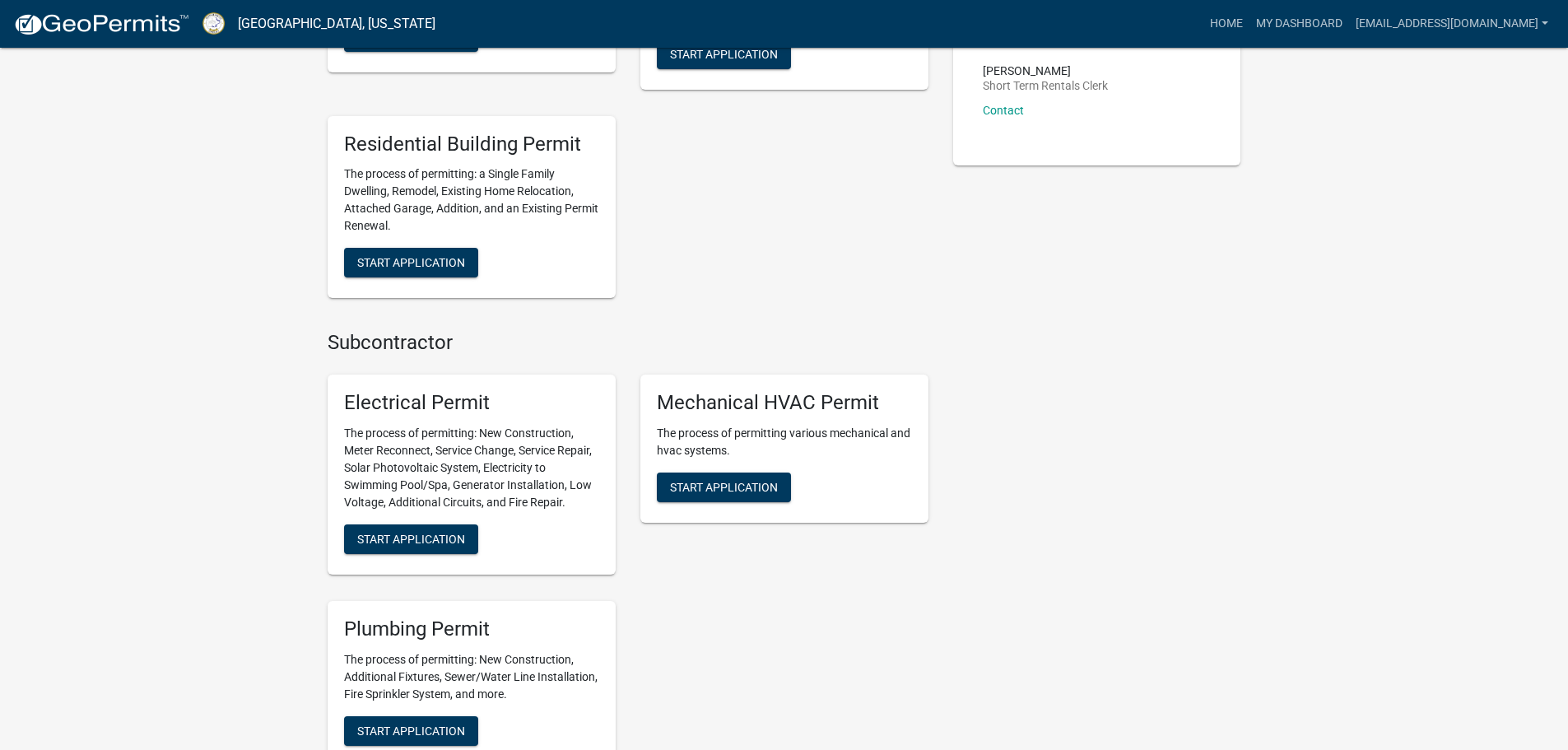
click at [587, 502] on p "The process of permitting: New Construction, Meter Reconnect, Service Change, S…" at bounding box center [471, 468] width 255 height 86
